Goal: Check status: Check status

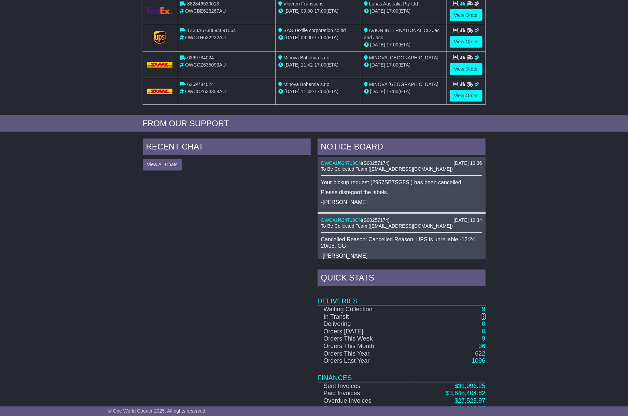
click at [484, 317] on link "3" at bounding box center [483, 317] width 3 height 7
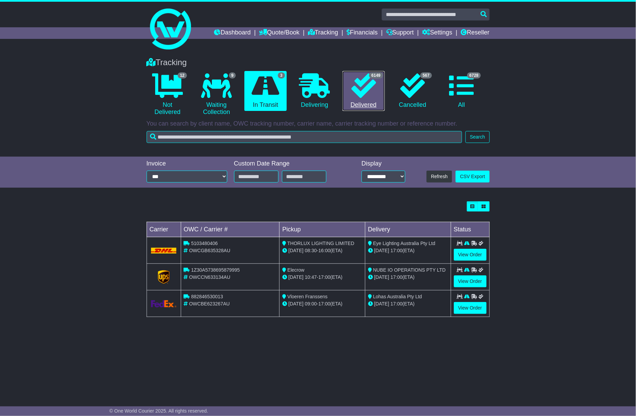
click at [354, 83] on icon at bounding box center [363, 85] width 25 height 25
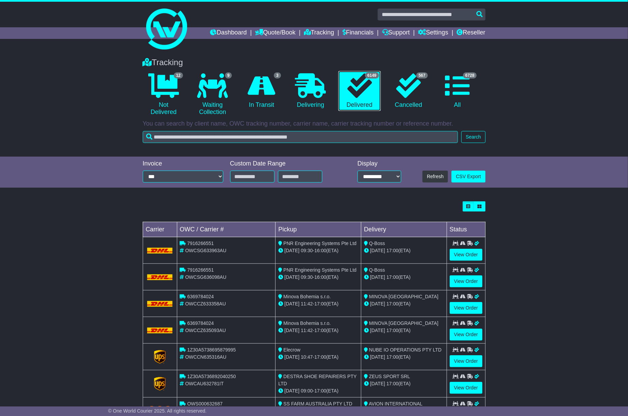
scroll to position [92, 0]
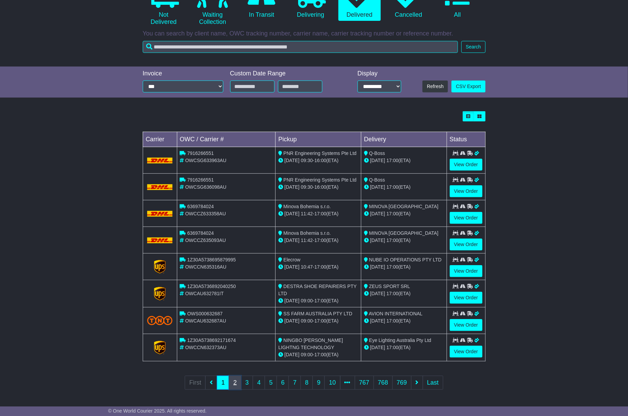
click at [235, 383] on link "2" at bounding box center [235, 383] width 12 height 14
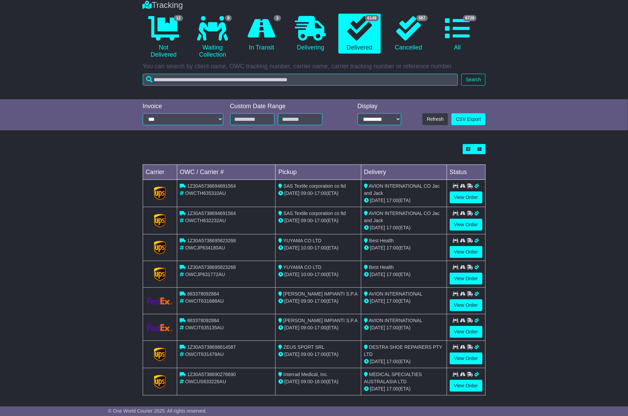
scroll to position [0, 0]
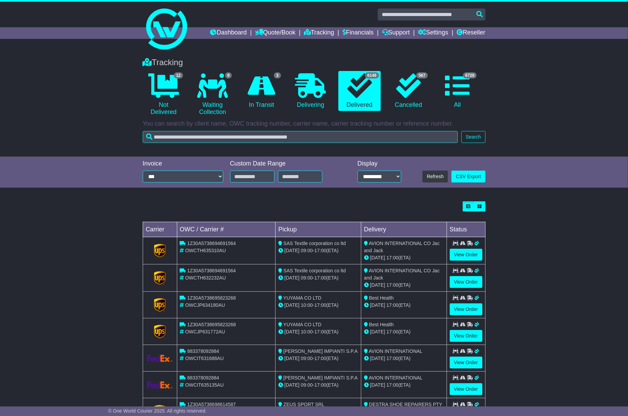
click at [264, 68] on div "Tracking 12 Not Delivered 9 Waiting Collection 3 In Transit" at bounding box center [314, 86] width 350 height 64
click at [262, 84] on icon at bounding box center [262, 85] width 28 height 25
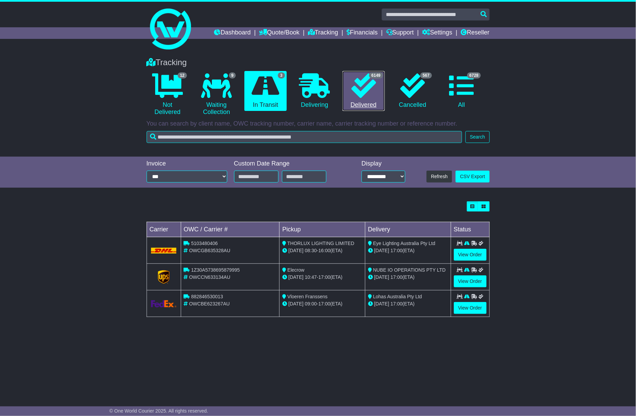
click at [362, 86] on icon at bounding box center [363, 85] width 25 height 25
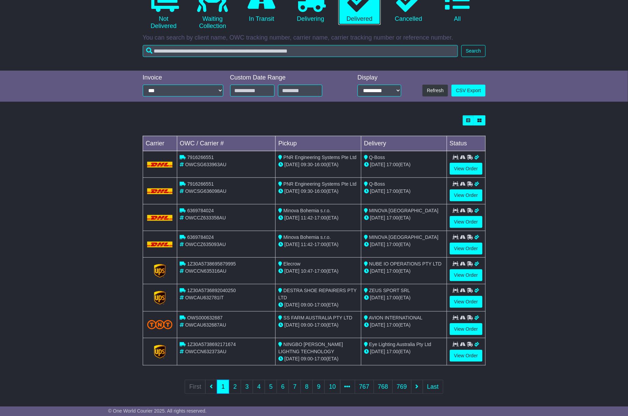
scroll to position [92, 0]
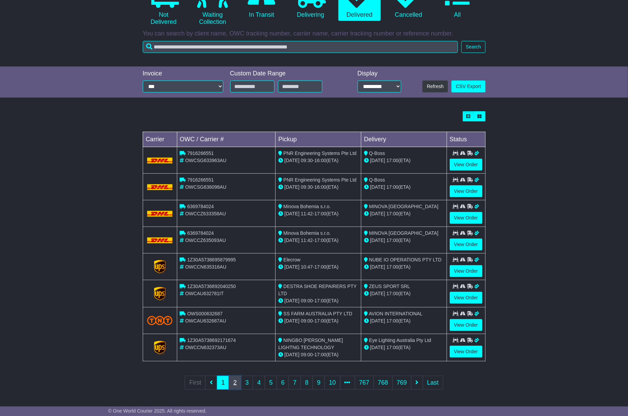
click at [234, 385] on link "2" at bounding box center [235, 383] width 12 height 14
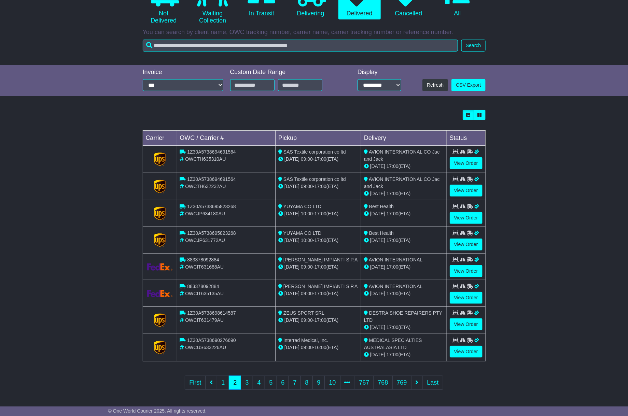
scroll to position [92, 0]
click at [246, 377] on link "3" at bounding box center [247, 383] width 12 height 14
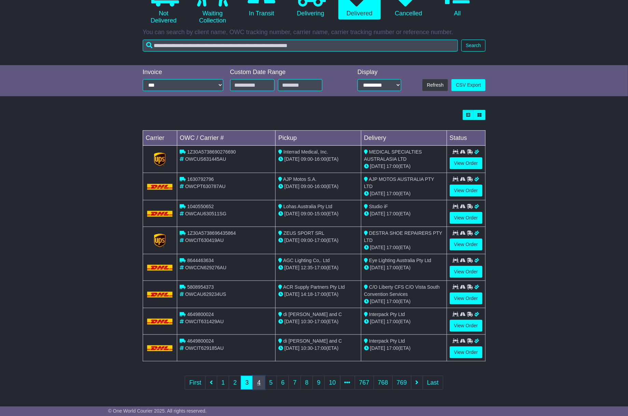
click at [263, 383] on link "4" at bounding box center [259, 383] width 12 height 14
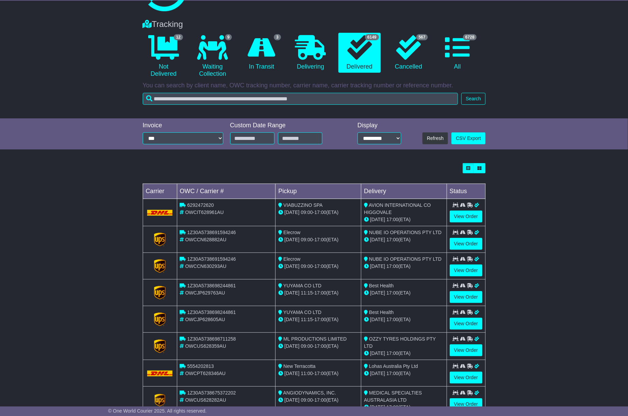
scroll to position [92, 0]
